Goal: Task Accomplishment & Management: Manage account settings

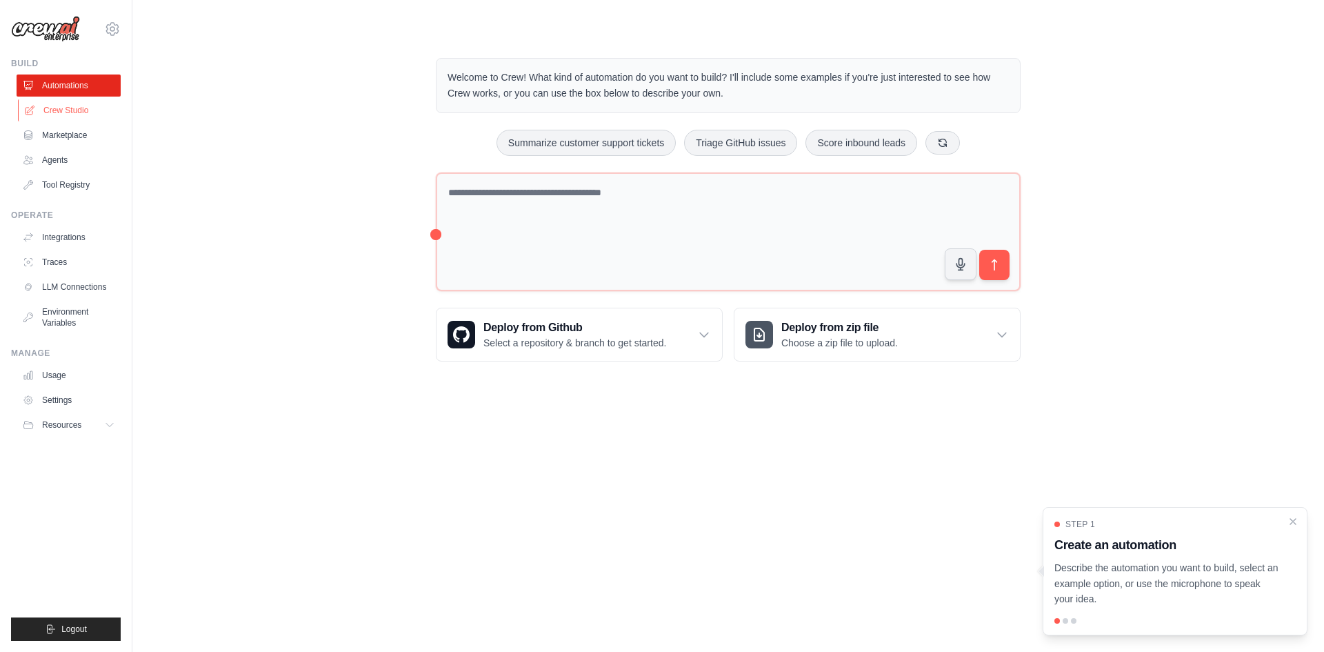
click at [70, 112] on link "Crew Studio" at bounding box center [70, 110] width 104 height 22
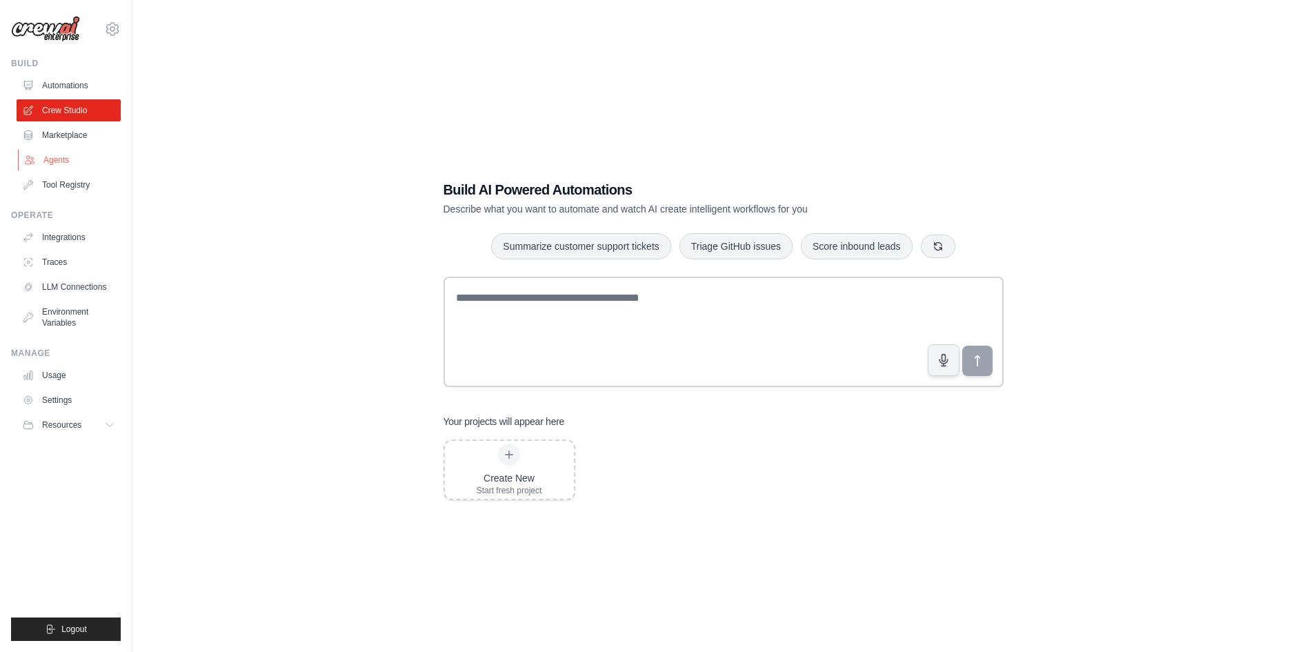
click at [49, 155] on link "Agents" at bounding box center [70, 160] width 104 height 22
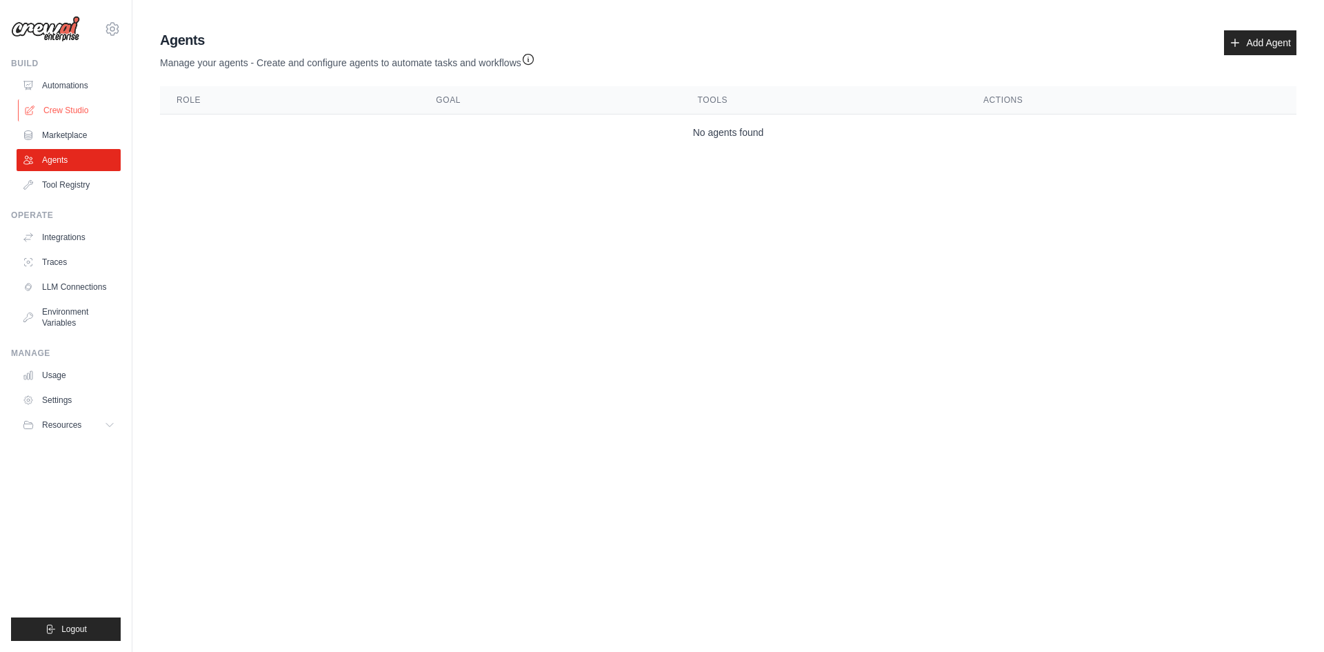
click at [49, 109] on link "Crew Studio" at bounding box center [70, 110] width 104 height 22
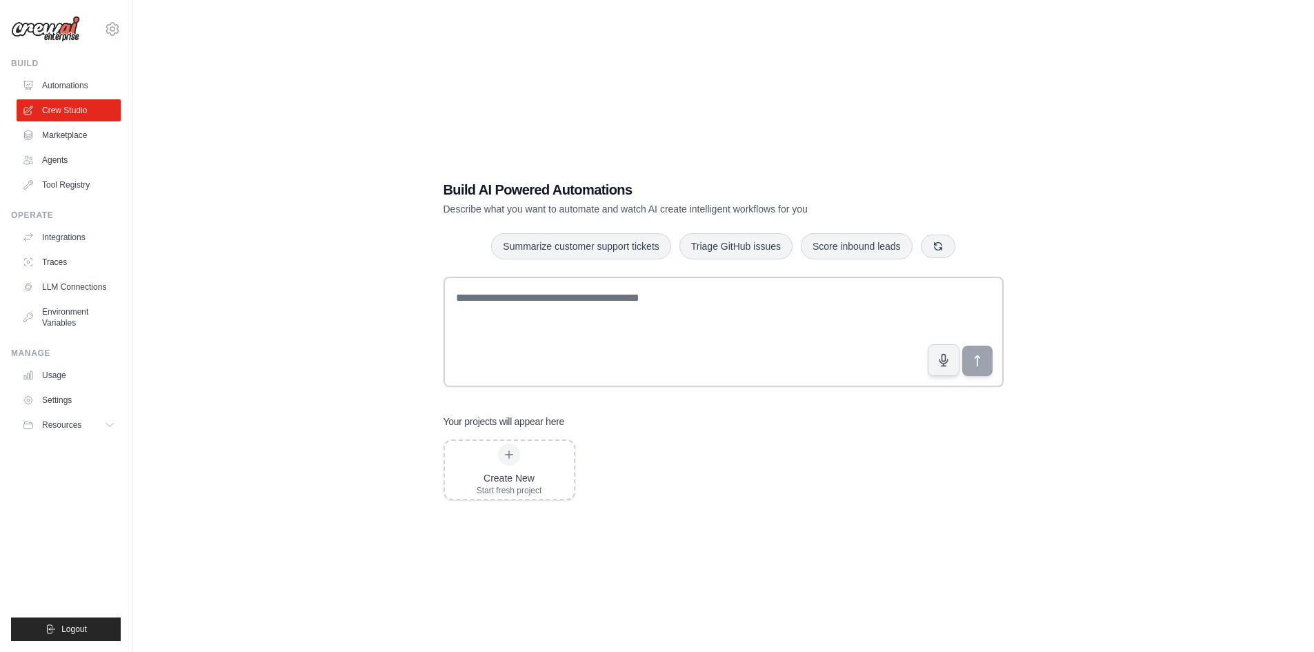
click at [50, 80] on link "Automations" at bounding box center [69, 85] width 104 height 22
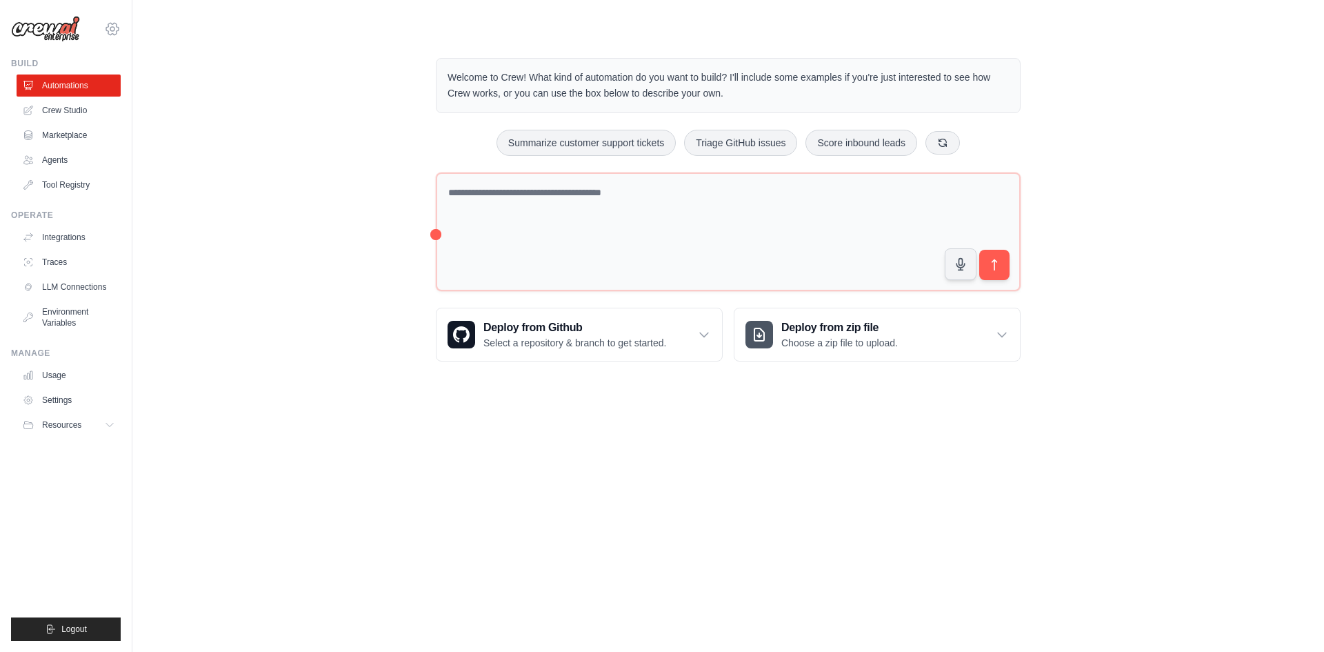
click at [112, 28] on icon at bounding box center [112, 29] width 17 height 17
click at [79, 97] on link "Settings" at bounding box center [112, 93] width 121 height 25
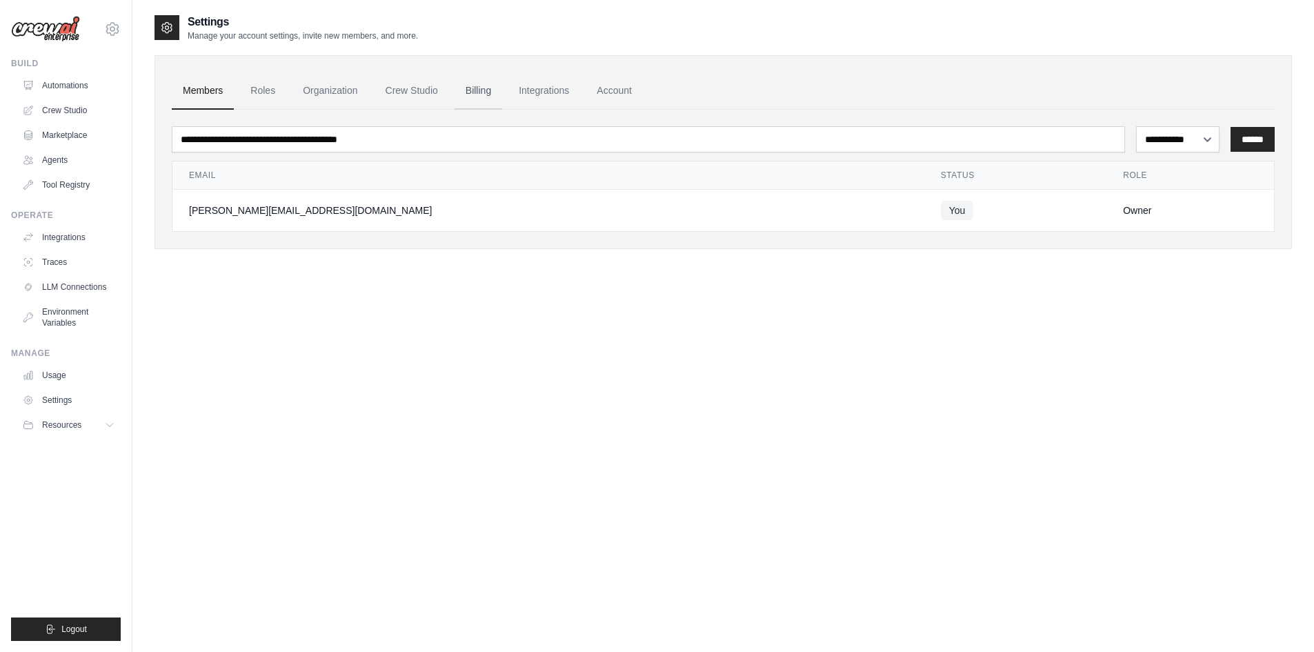
click at [488, 90] on link "Billing" at bounding box center [478, 90] width 48 height 37
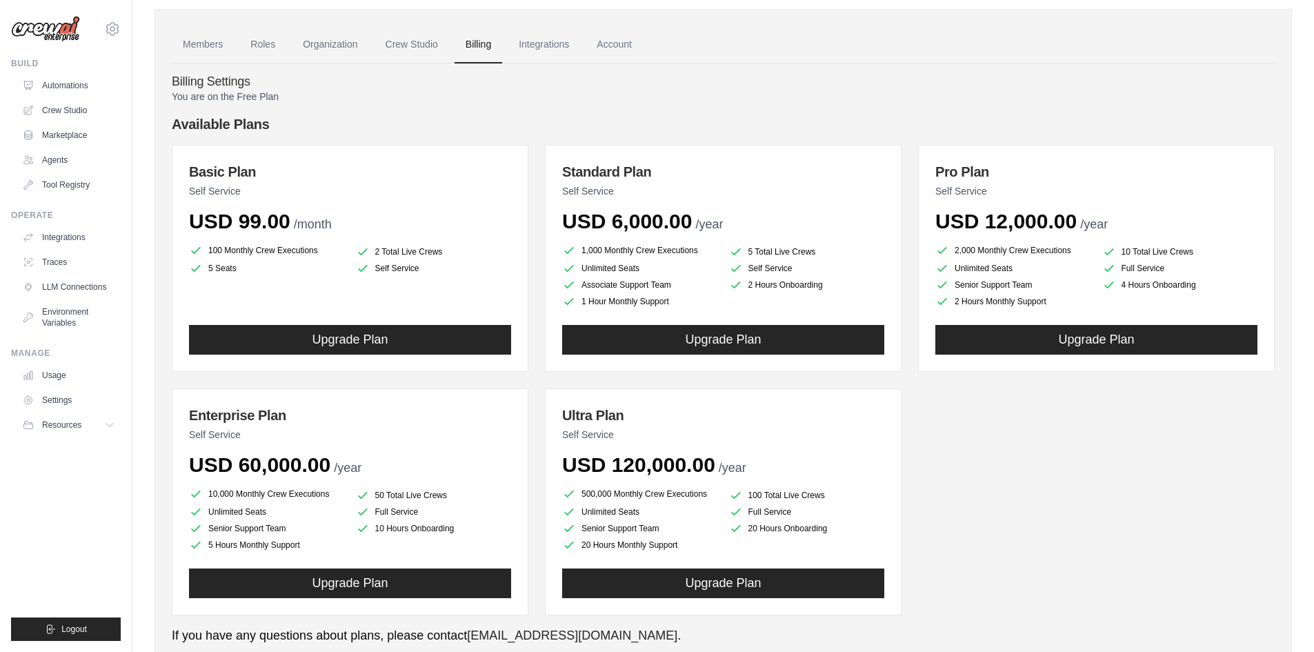
scroll to position [92, 0]
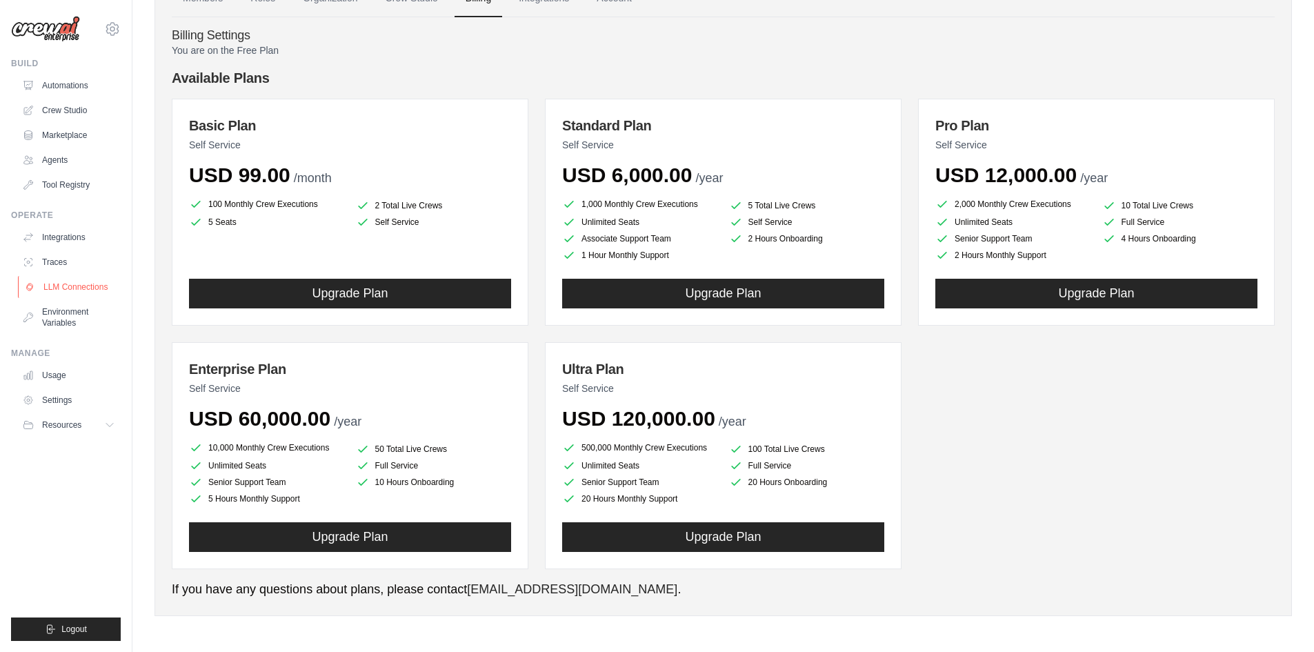
click at [71, 286] on link "LLM Connections" at bounding box center [70, 287] width 104 height 22
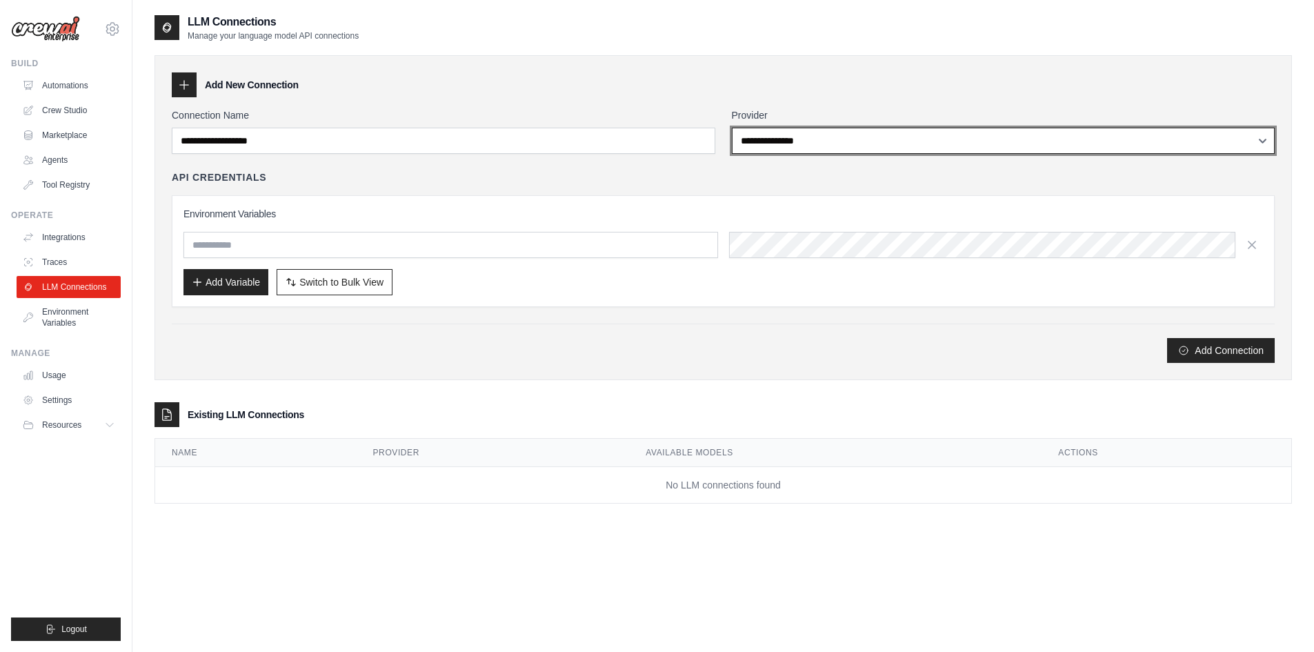
click at [797, 138] on select "**********" at bounding box center [1003, 141] width 543 height 26
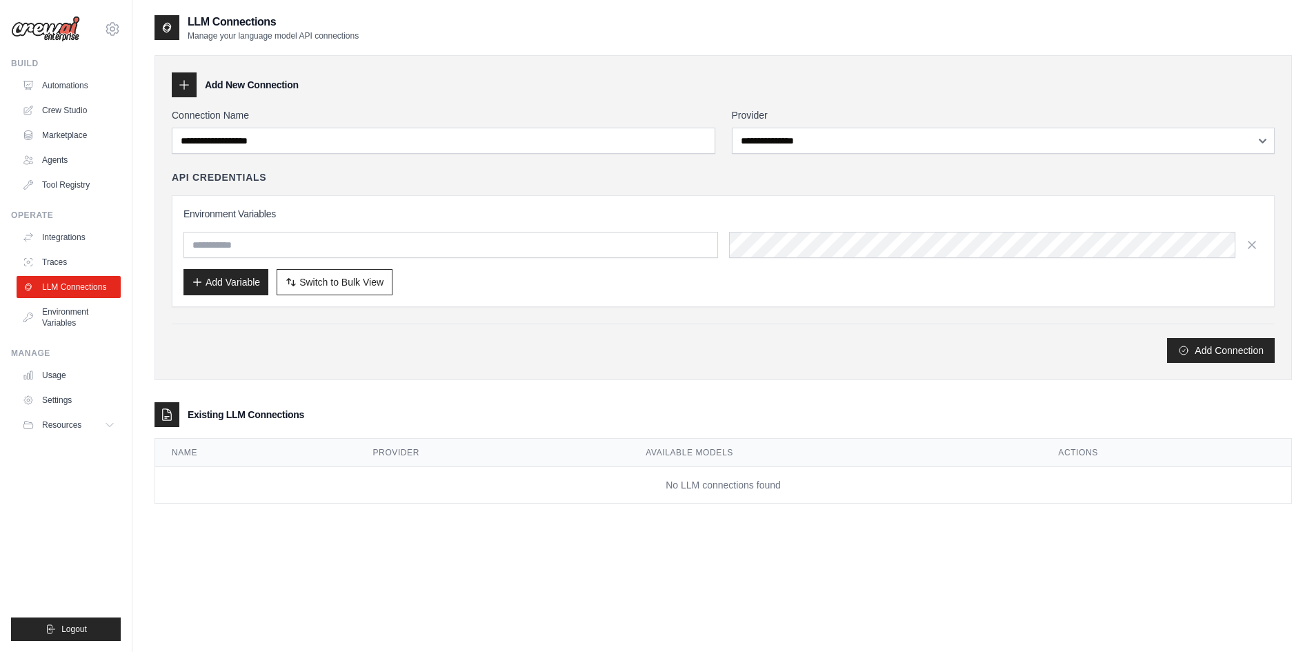
click at [510, 31] on div "LLM Connections Manage your language model API connections" at bounding box center [722, 28] width 1137 height 28
